Goal: Transaction & Acquisition: Purchase product/service

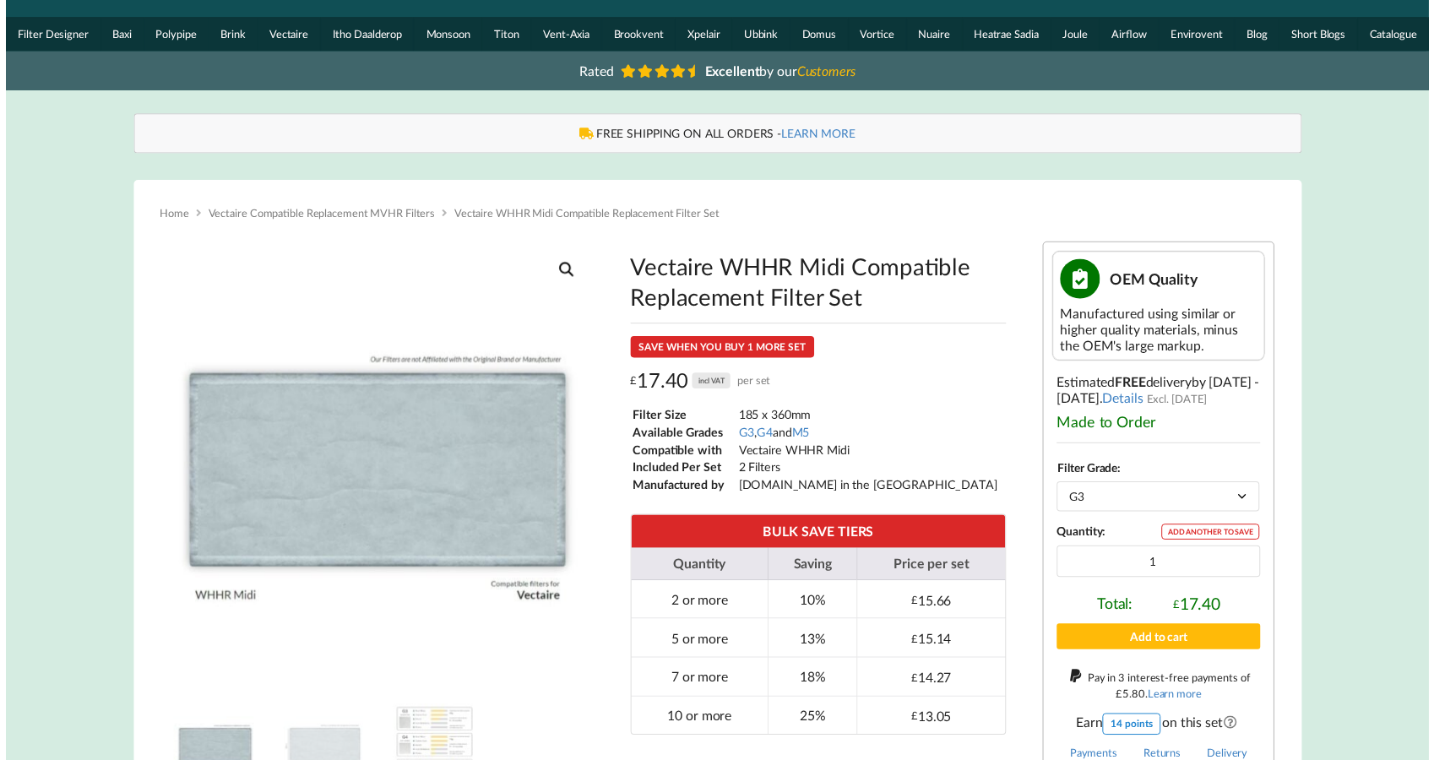
scroll to position [73, 0]
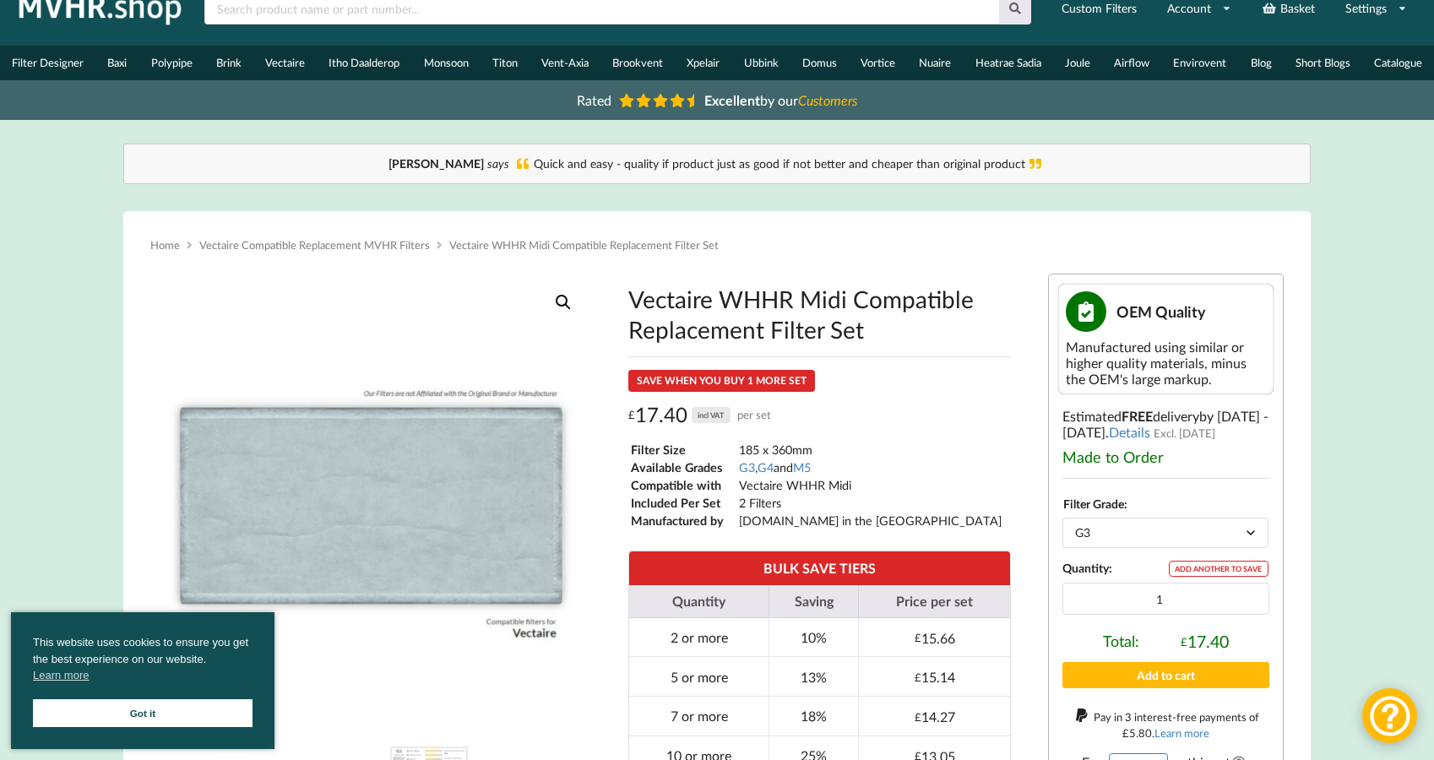
scroll to position [35, 0]
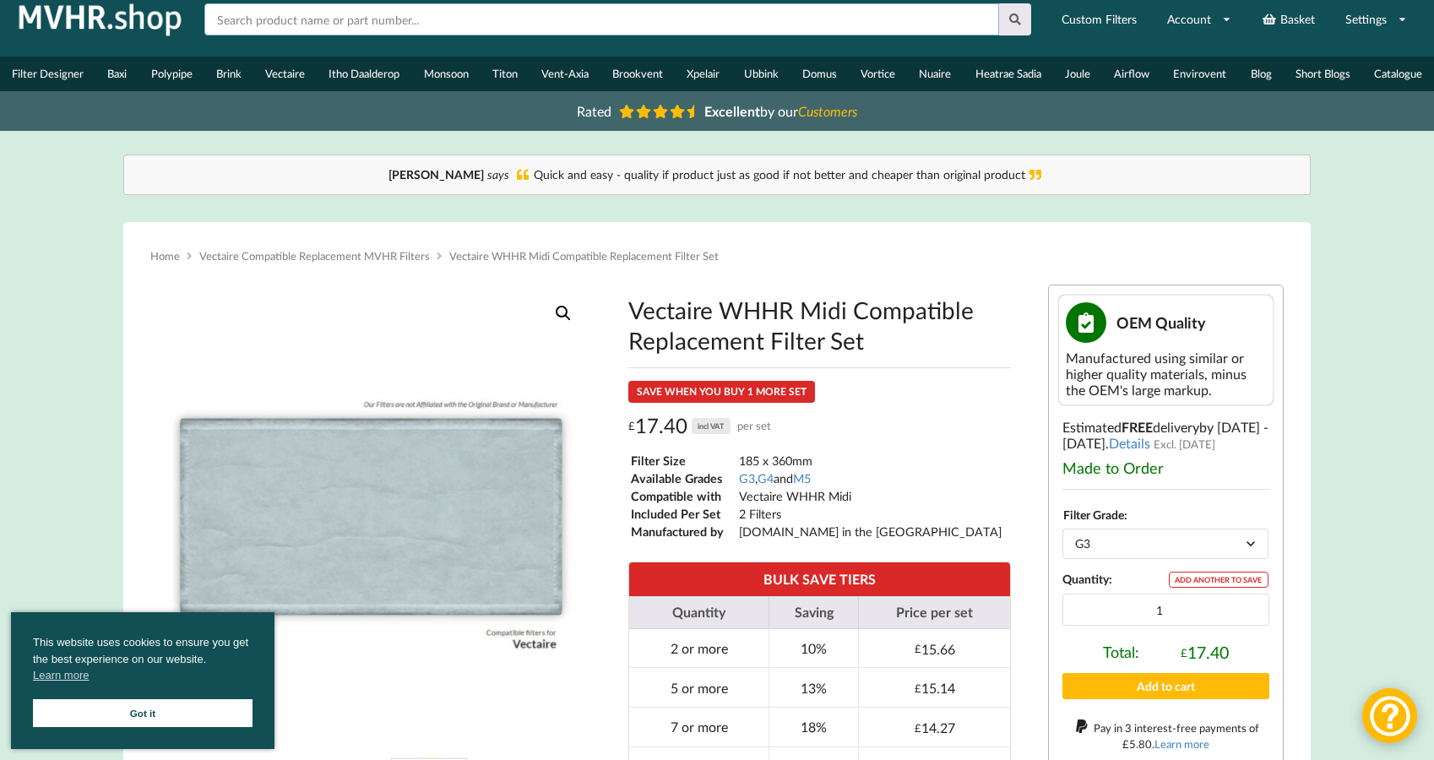
click at [336, 23] on input "text" at bounding box center [601, 19] width 794 height 32
type input "vectaire"
click at [999, 3] on button at bounding box center [1015, 19] width 33 height 32
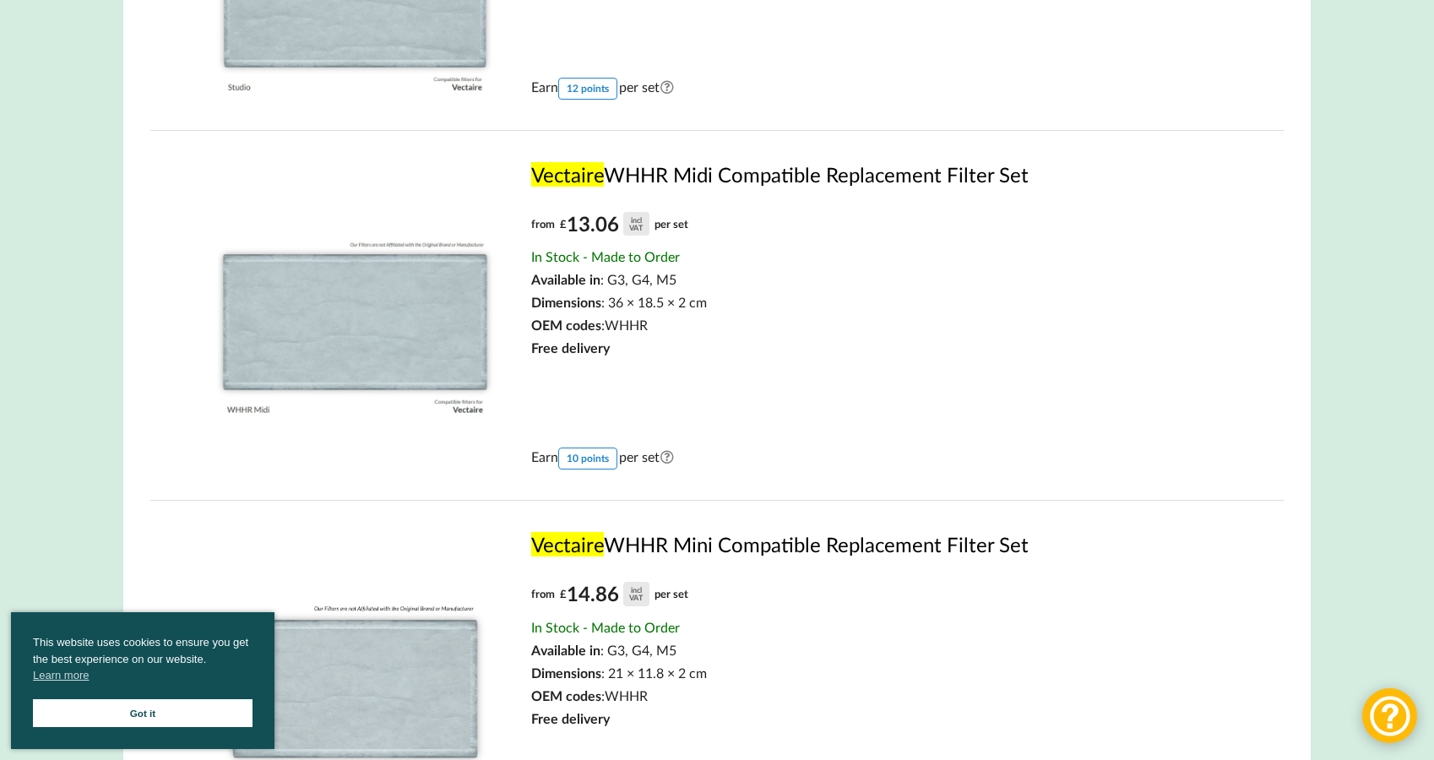
scroll to position [872, 0]
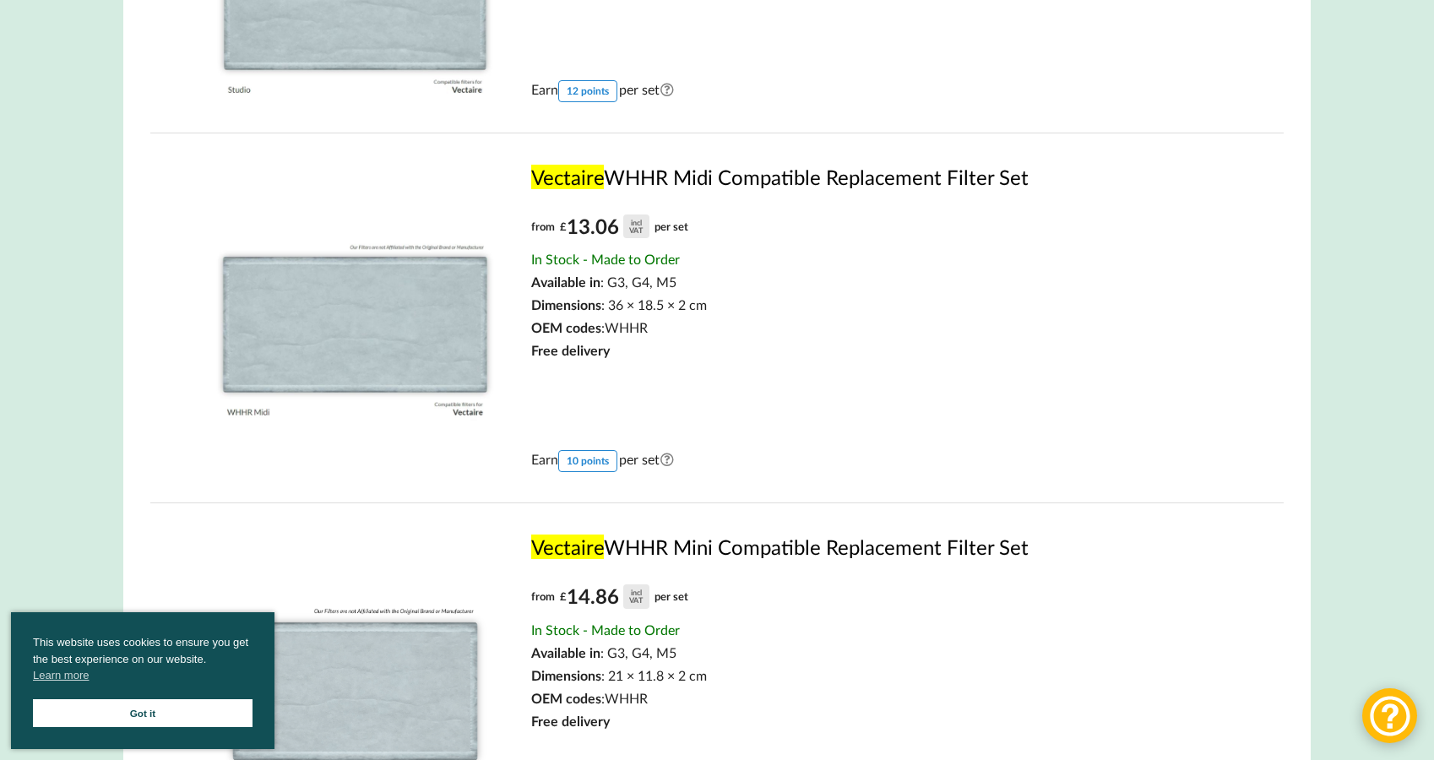
click at [1187, 428] on div "Earn 10 points per set Convert reward points into a bigger saving! Learn more" at bounding box center [881, 415] width 700 height 114
